Goal: Task Accomplishment & Management: Manage account settings

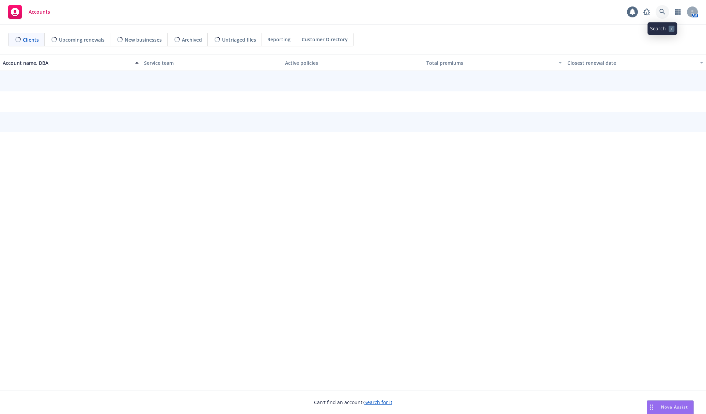
click at [666, 14] on icon at bounding box center [663, 12] width 6 height 6
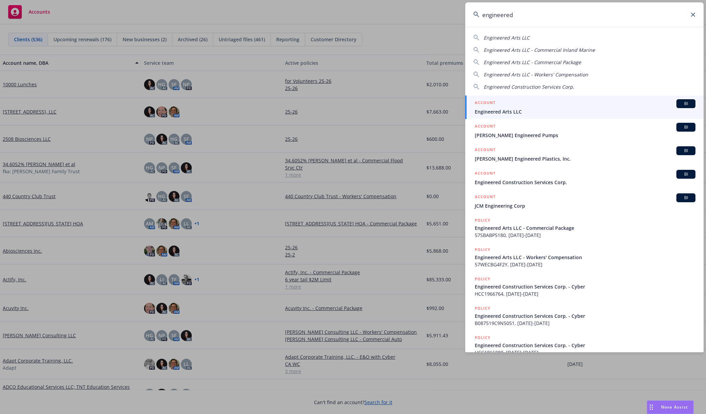
type input "engineered"
click at [539, 103] on div "ACCOUNT BI" at bounding box center [585, 103] width 221 height 9
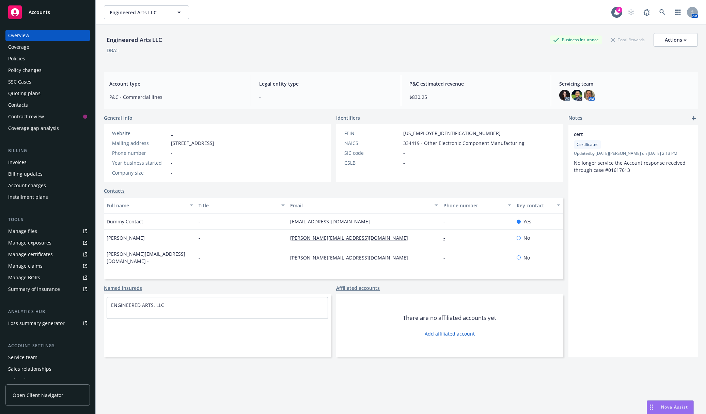
click at [48, 107] on div "Contacts" at bounding box center [47, 105] width 79 height 11
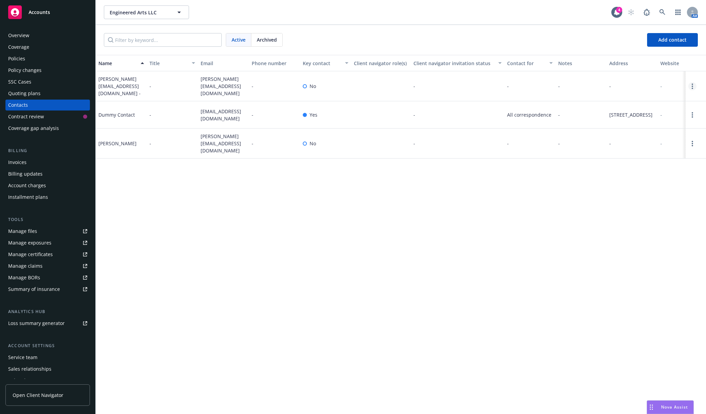
click at [693, 83] on icon "Open options" at bounding box center [692, 85] width 1 height 5
click at [643, 49] on link "Edit contact" at bounding box center [649, 47] width 77 height 14
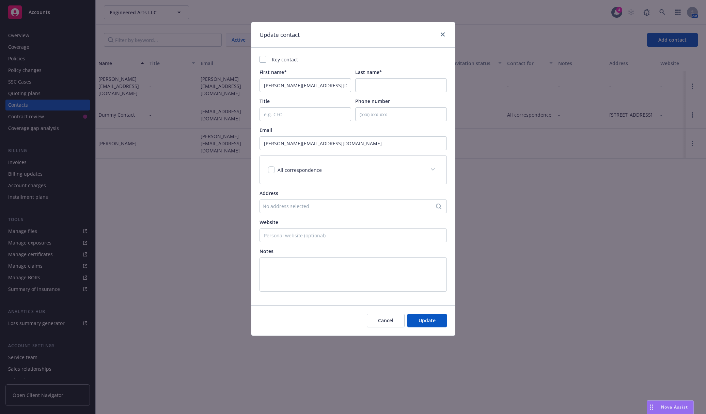
click at [257, 58] on div "Key contact First name* dana@engineeredarts.co.uk Last name* - Title Phone numb…" at bounding box center [354, 176] width 204 height 257
click at [261, 59] on div at bounding box center [263, 59] width 7 height 7
checkbox input "true"
click at [429, 319] on span "Update" at bounding box center [427, 320] width 17 height 6
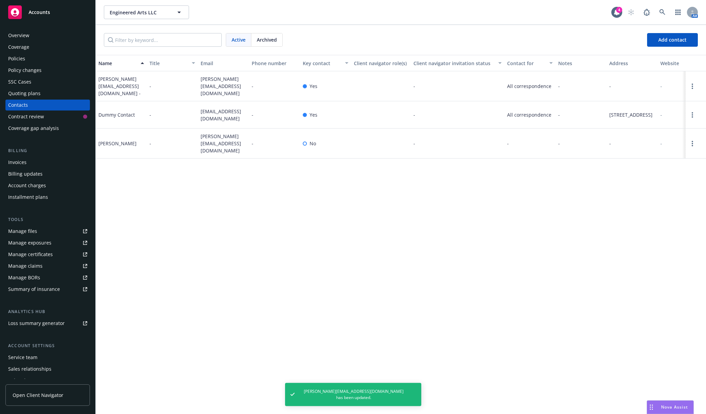
click at [692, 114] on link "Open options" at bounding box center [693, 115] width 8 height 8
click at [657, 111] on link "Archive" at bounding box center [649, 112] width 77 height 14
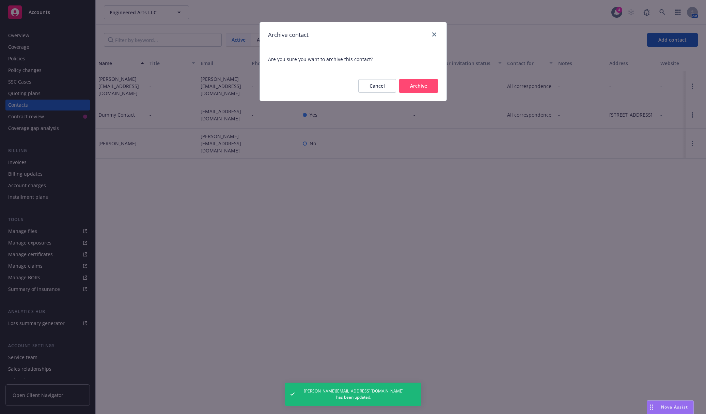
click at [426, 87] on button "Archive" at bounding box center [419, 86] width 40 height 14
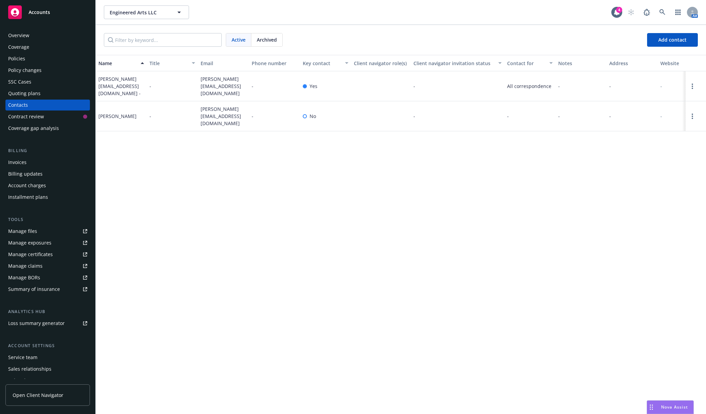
drag, startPoint x: 305, startPoint y: 200, endPoint x: 293, endPoint y: 190, distance: 15.4
click at [305, 200] on div "Name Title Email Phone number Key contact Client navigator role(s) Client navig…" at bounding box center [401, 234] width 611 height 359
click at [55, 60] on div "Policies" at bounding box center [47, 58] width 79 height 11
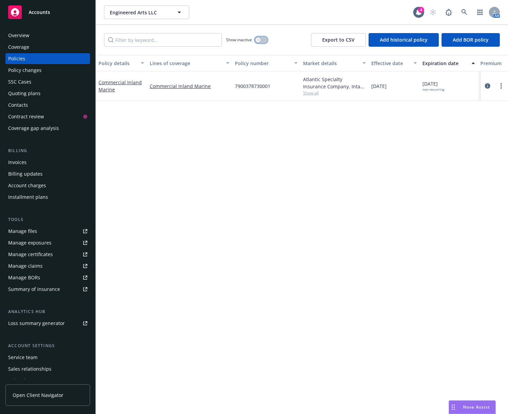
click at [257, 42] on button "button" at bounding box center [261, 39] width 13 height 7
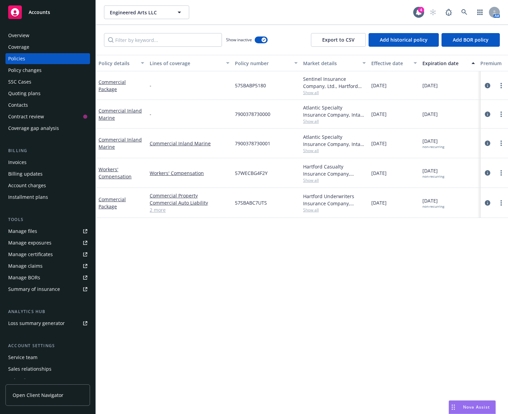
click at [436, 62] on div "Expiration date" at bounding box center [444, 63] width 45 height 7
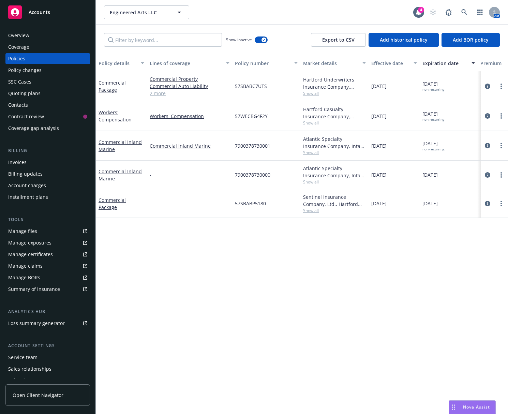
click at [247, 114] on span "57WECBG4F2Y" at bounding box center [251, 115] width 33 height 7
copy span "57WECBG4F2Y"
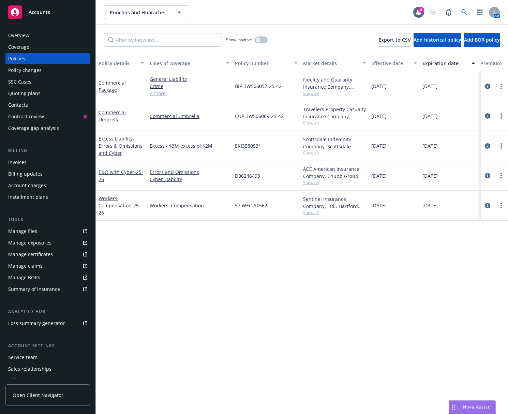
drag, startPoint x: 329, startPoint y: 329, endPoint x: 324, endPoint y: 317, distance: 13.5
click at [328, 328] on div "Policy details Lines of coverage Policy number Market details Effective date Ex…" at bounding box center [302, 234] width 412 height 359
click at [263, 35] on div "Show inactive" at bounding box center [247, 40] width 42 height 14
click at [262, 38] on button "button" at bounding box center [261, 39] width 13 height 7
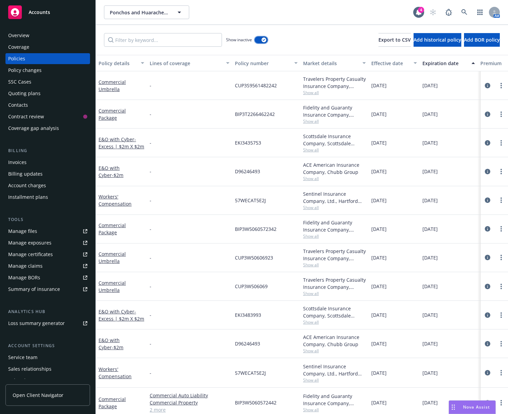
click at [265, 41] on icon "button" at bounding box center [263, 40] width 3 height 2
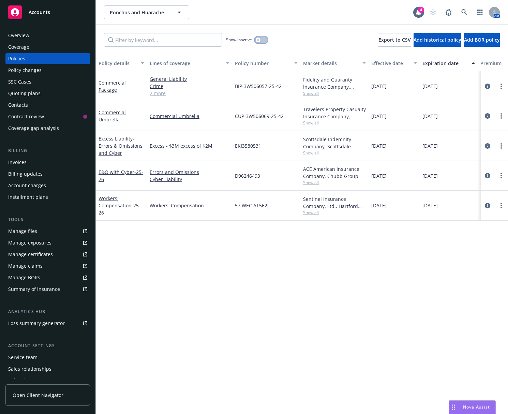
click at [265, 41] on button "button" at bounding box center [261, 39] width 13 height 7
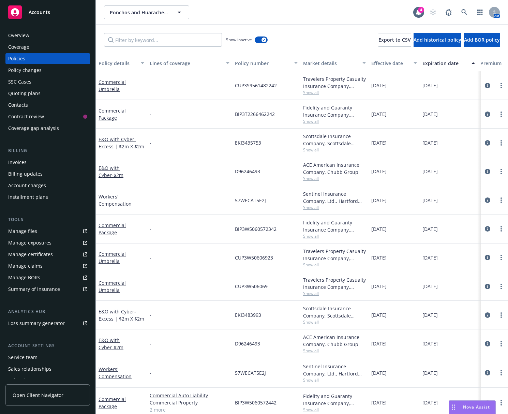
click at [435, 63] on div "Expiration date" at bounding box center [444, 63] width 45 height 7
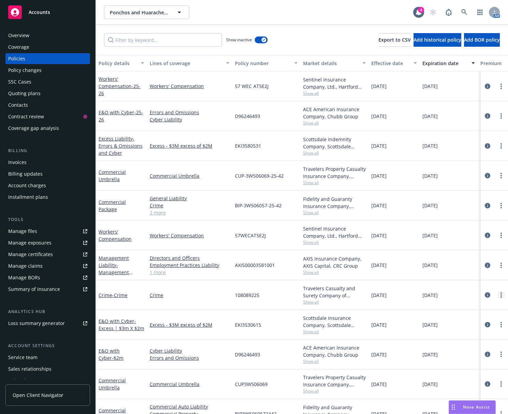
click at [499, 293] on link "more" at bounding box center [501, 295] width 8 height 8
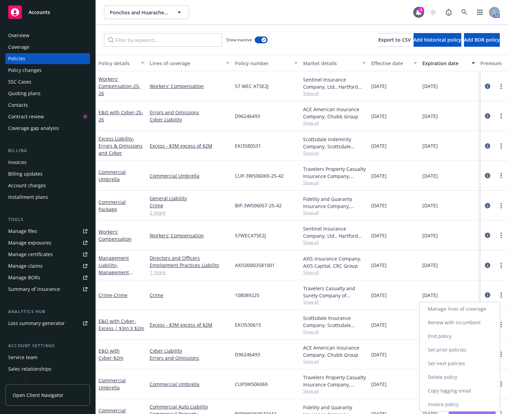
click at [459, 325] on link "Renew with incumbent" at bounding box center [460, 323] width 80 height 14
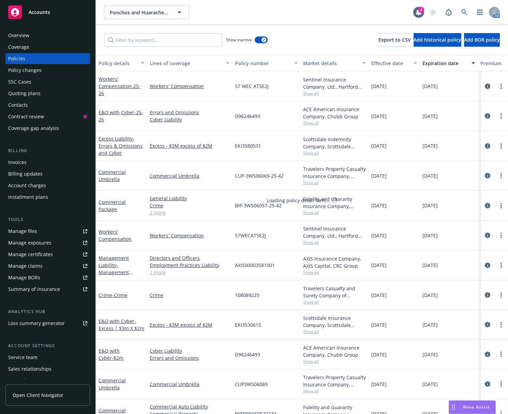
select select "12"
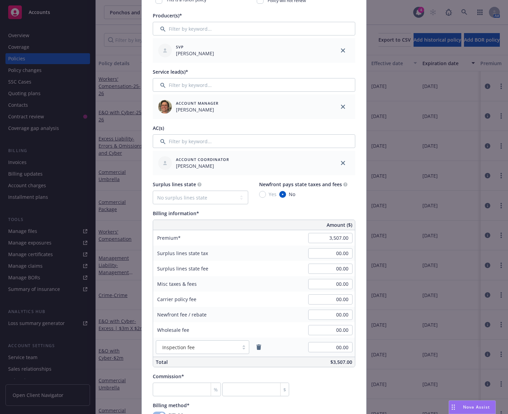
scroll to position [239, 0]
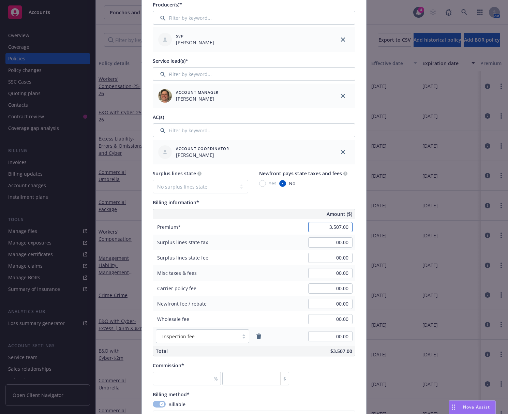
click at [324, 225] on input "3,507.00" at bounding box center [330, 227] width 44 height 10
type input "3,331.00"
click at [325, 201] on div "Billing information*" at bounding box center [254, 202] width 202 height 7
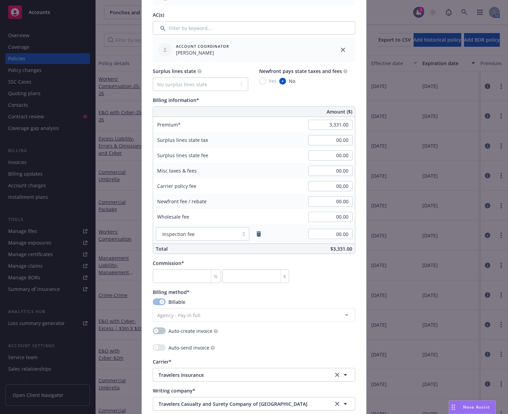
scroll to position [375, 0]
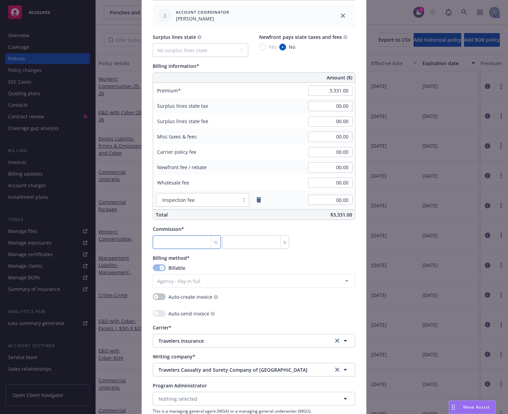
click at [171, 244] on input "number" at bounding box center [187, 242] width 68 height 14
type input "1"
type input "33.31"
type input "12"
type input "399.72"
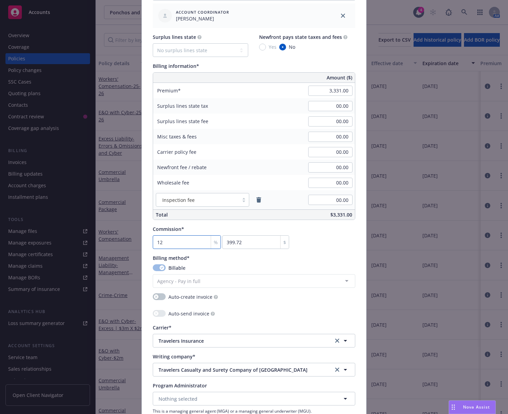
type input "12"
click at [243, 256] on div "Billing method*" at bounding box center [254, 257] width 202 height 7
click at [330, 237] on div "Commission* 12 % 399.72 $" at bounding box center [254, 237] width 202 height 24
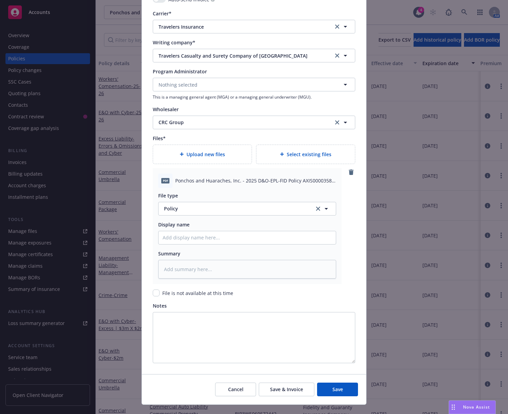
scroll to position [701, 0]
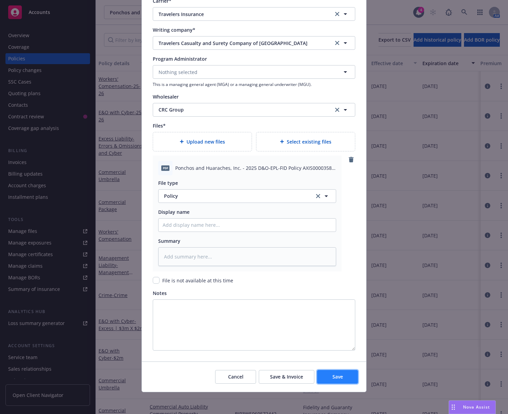
click at [343, 376] on button "Save" at bounding box center [337, 377] width 41 height 14
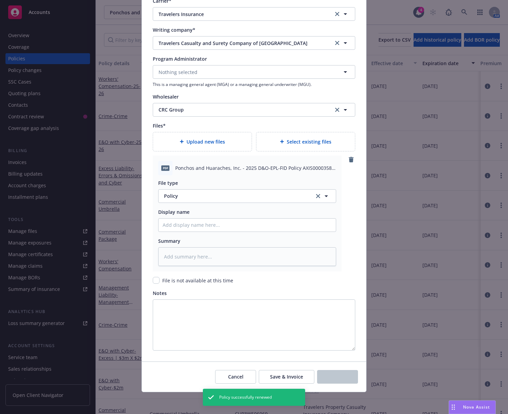
type textarea "x"
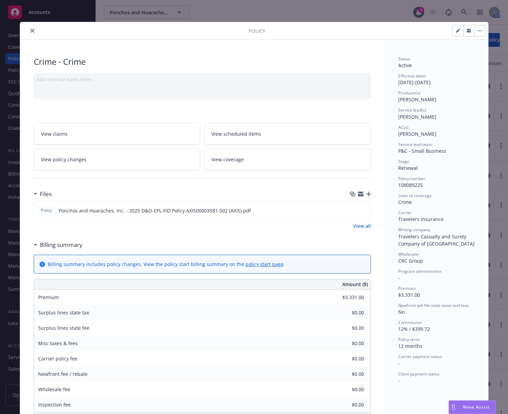
drag, startPoint x: 251, startPoint y: 228, endPoint x: 268, endPoint y: 224, distance: 17.1
click at [251, 228] on div "View all" at bounding box center [202, 225] width 337 height 7
click at [45, 194] on h3 "Files" at bounding box center [46, 193] width 12 height 9
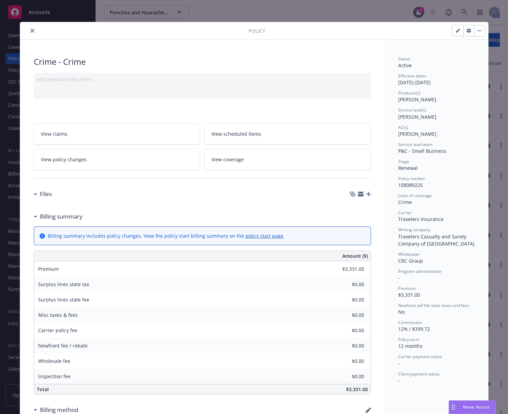
click at [45, 194] on h3 "Files" at bounding box center [46, 193] width 12 height 9
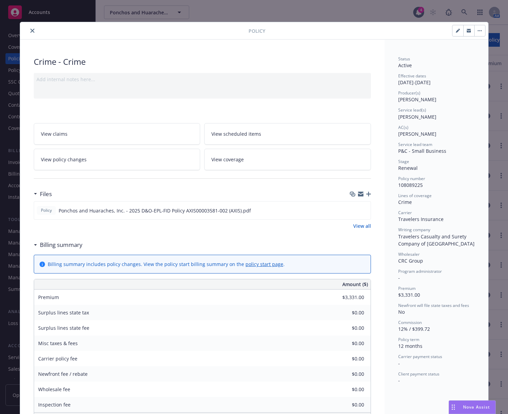
click at [30, 32] on icon "close" at bounding box center [32, 31] width 4 height 4
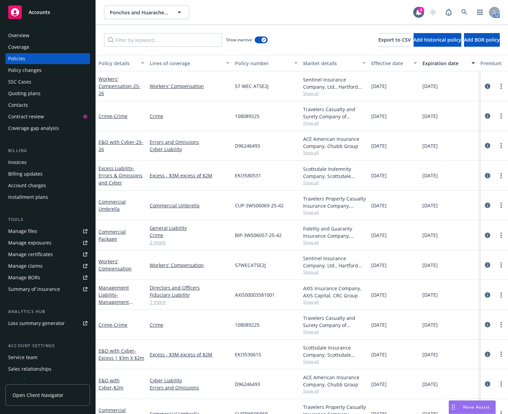
click at [41, 227] on link "Manage files" at bounding box center [47, 231] width 85 height 11
